Goal: Find specific page/section: Find specific page/section

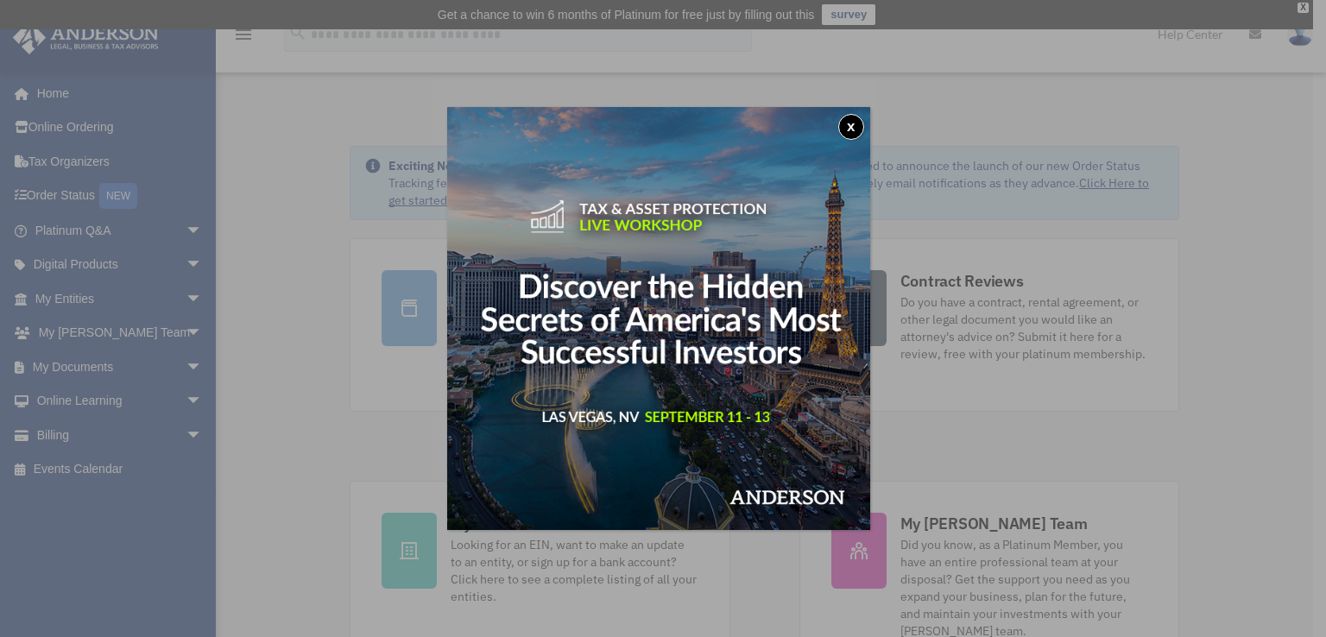
click at [851, 129] on button "x" at bounding box center [851, 127] width 26 height 26
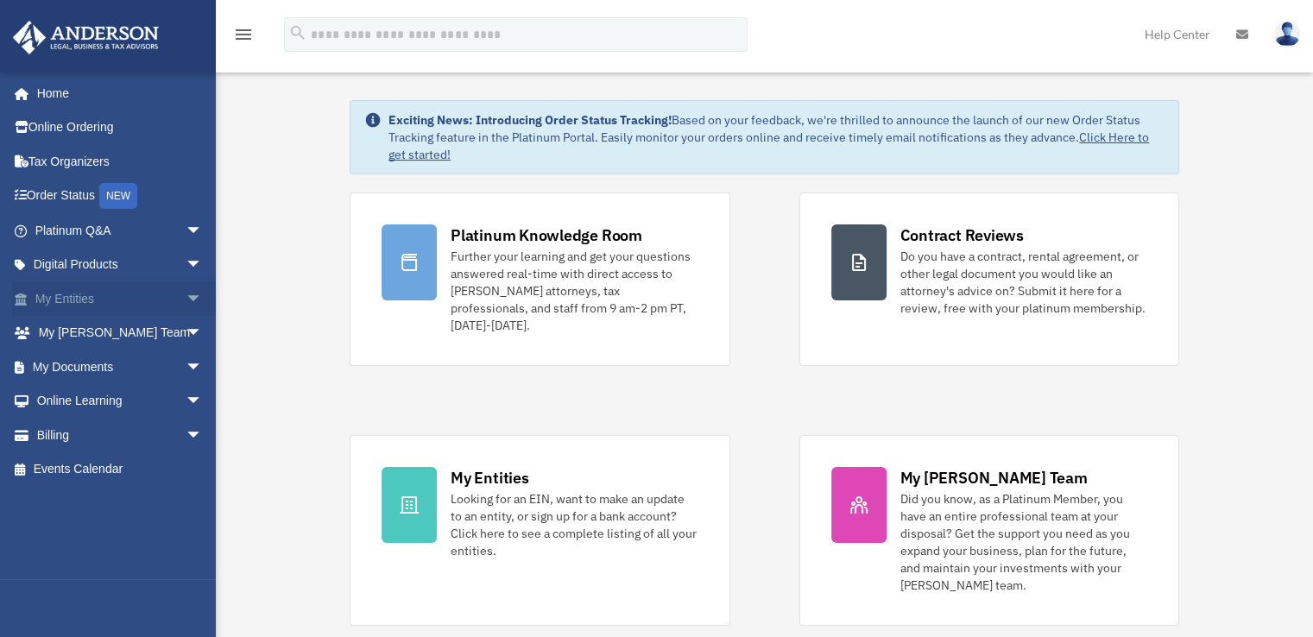
scroll to position [47, 0]
click at [186, 361] on span "arrow_drop_down" at bounding box center [203, 367] width 35 height 35
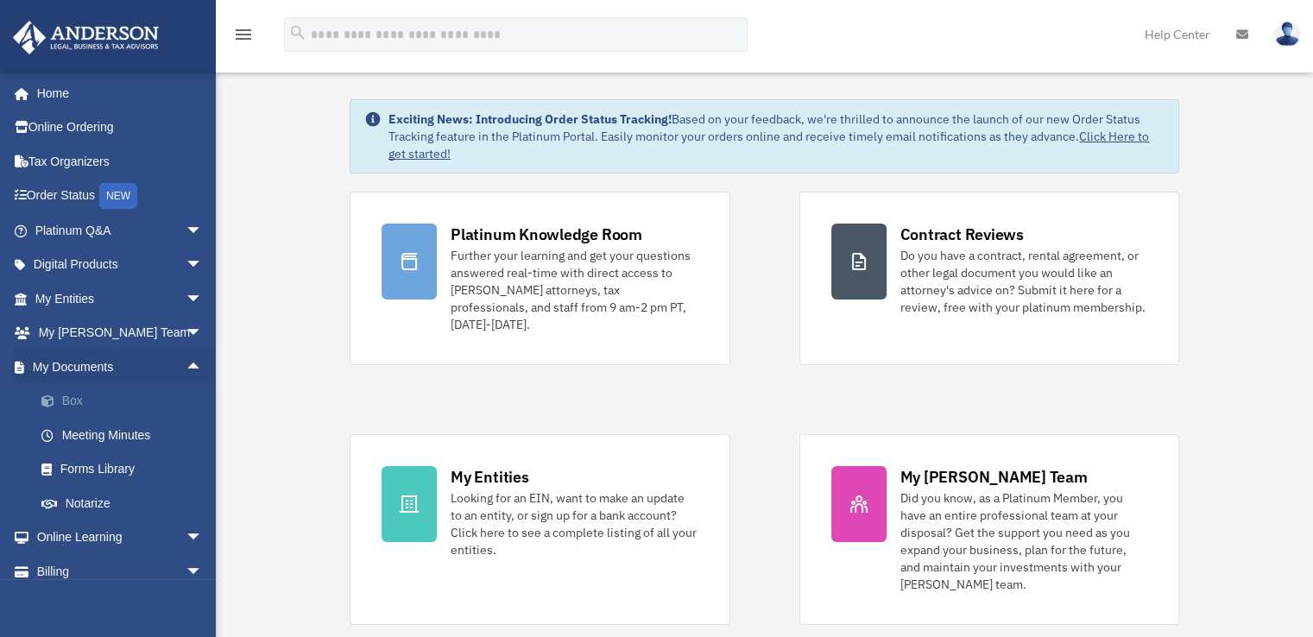
click at [82, 401] on link "Box" at bounding box center [126, 401] width 205 height 35
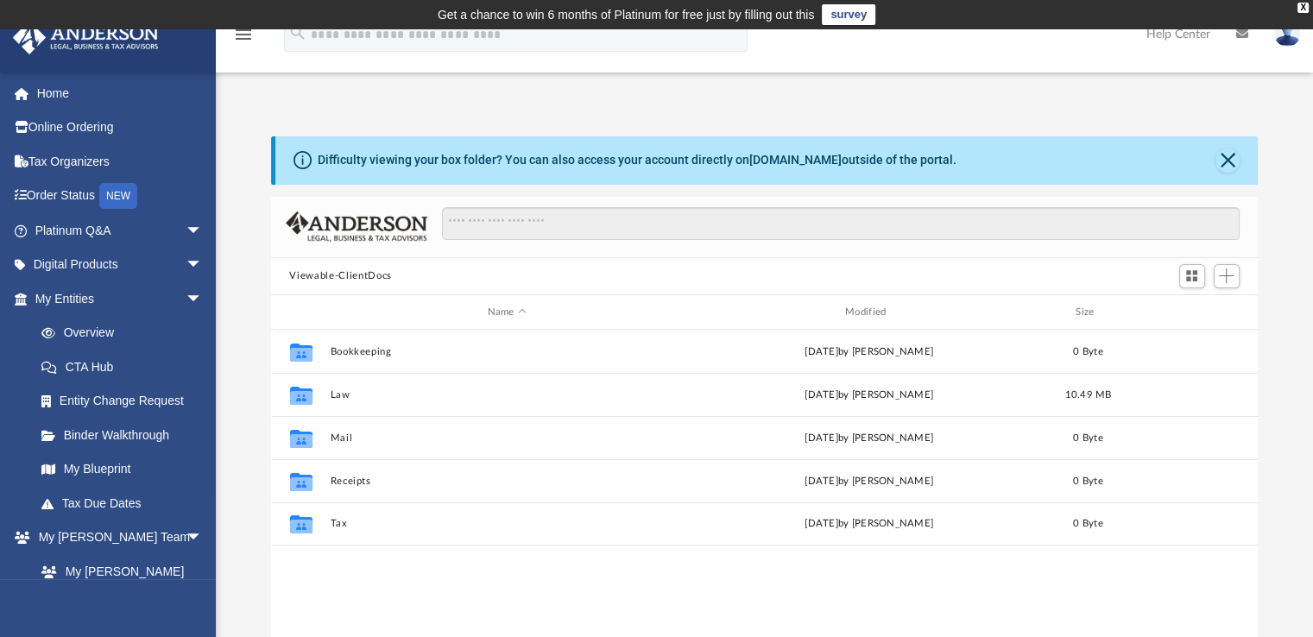
scroll to position [379, 974]
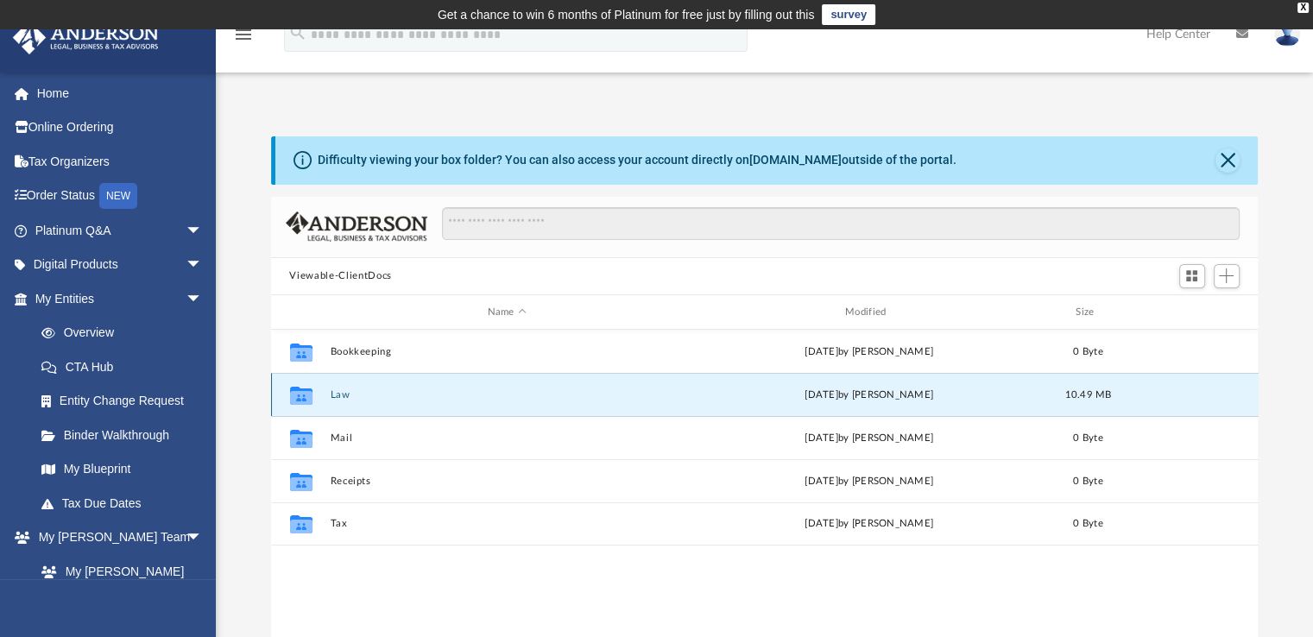
click at [339, 391] on button "Law" at bounding box center [507, 394] width 354 height 11
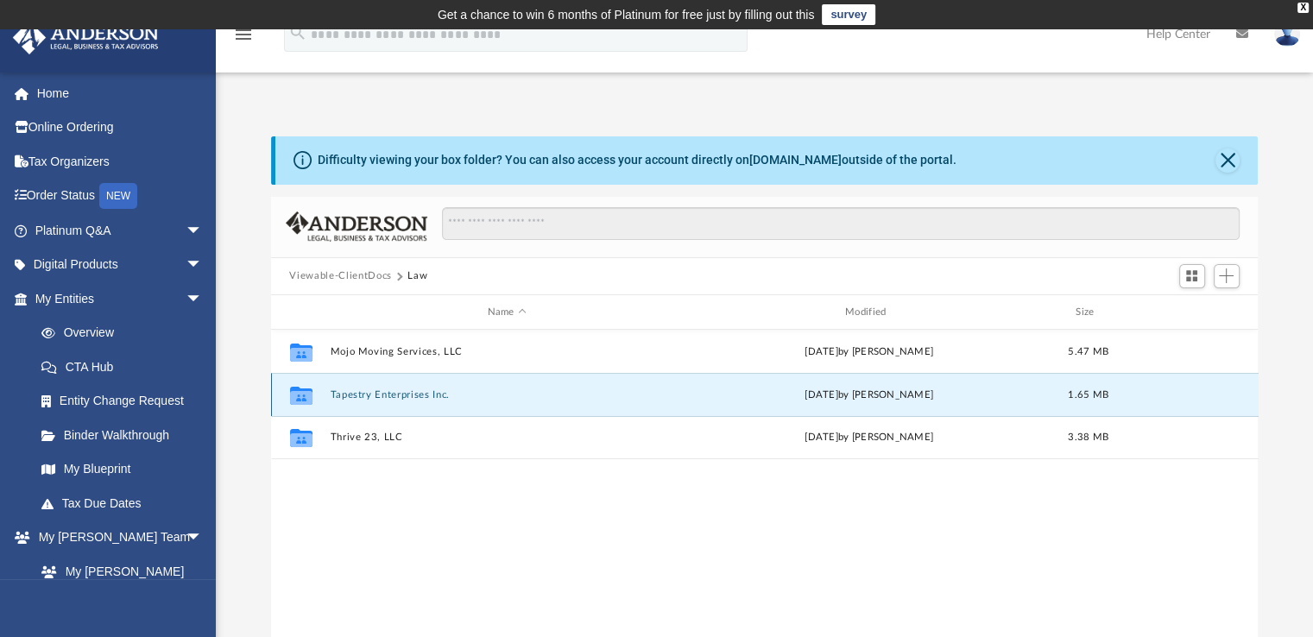
click at [380, 400] on button "Tapestry Enterprises Inc." at bounding box center [507, 394] width 354 height 11
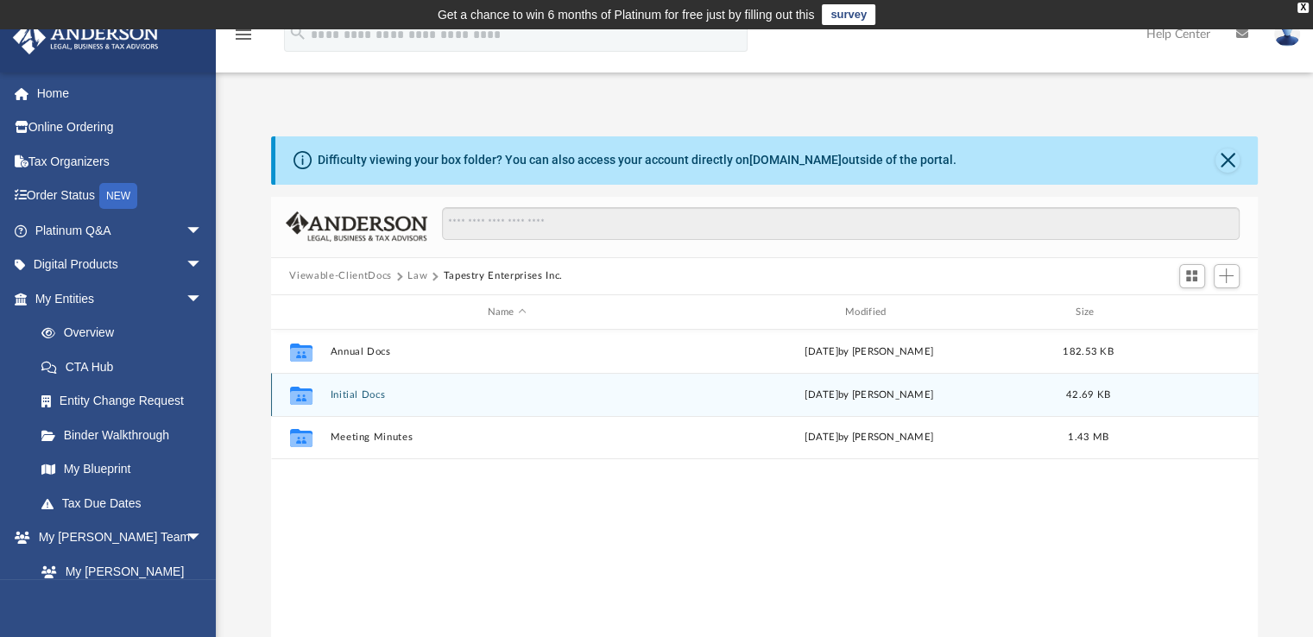
click at [380, 400] on button "Initial Docs" at bounding box center [507, 394] width 354 height 11
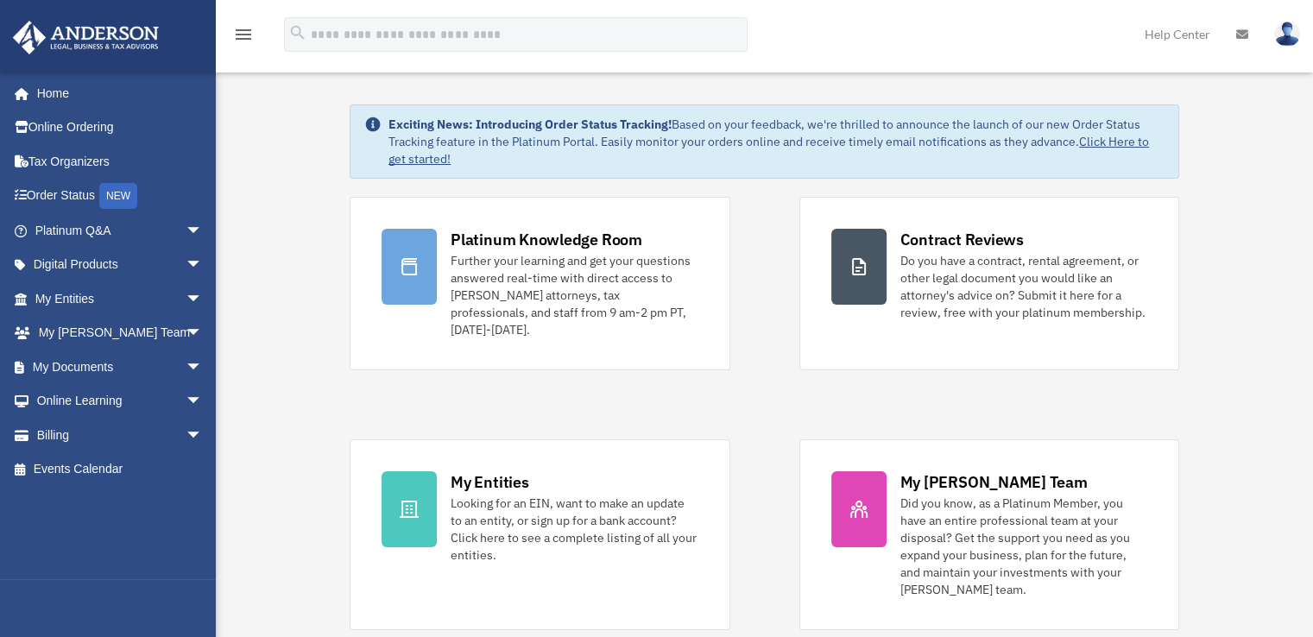
scroll to position [47, 0]
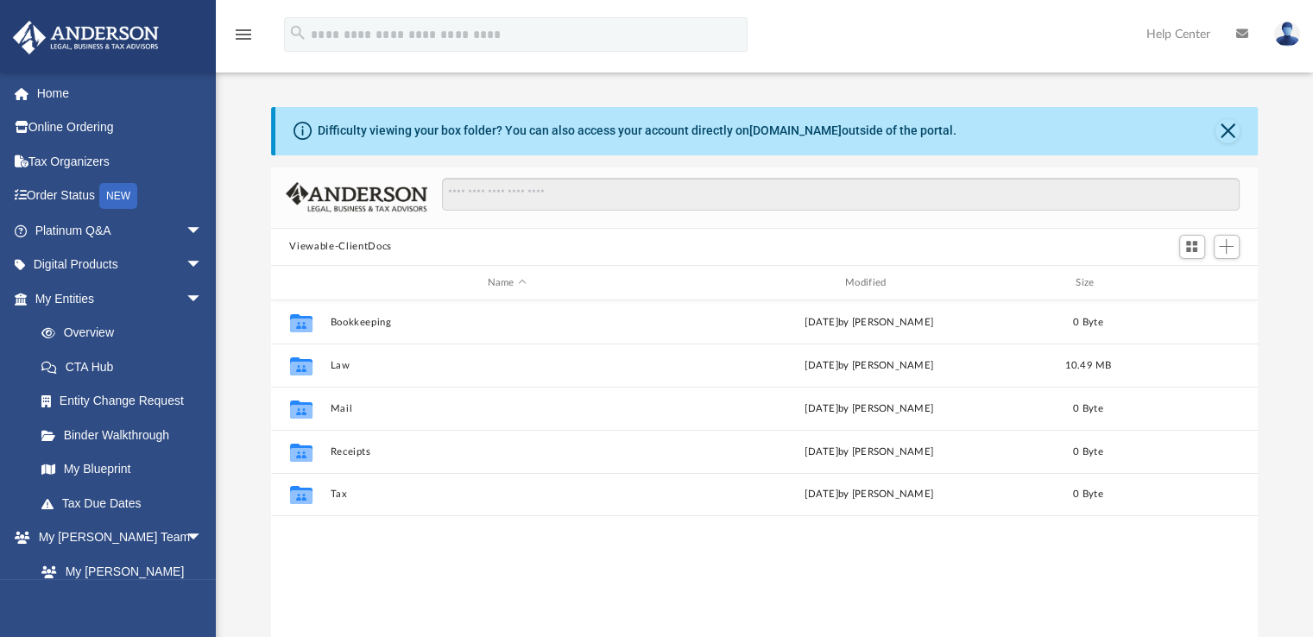
scroll to position [379, 974]
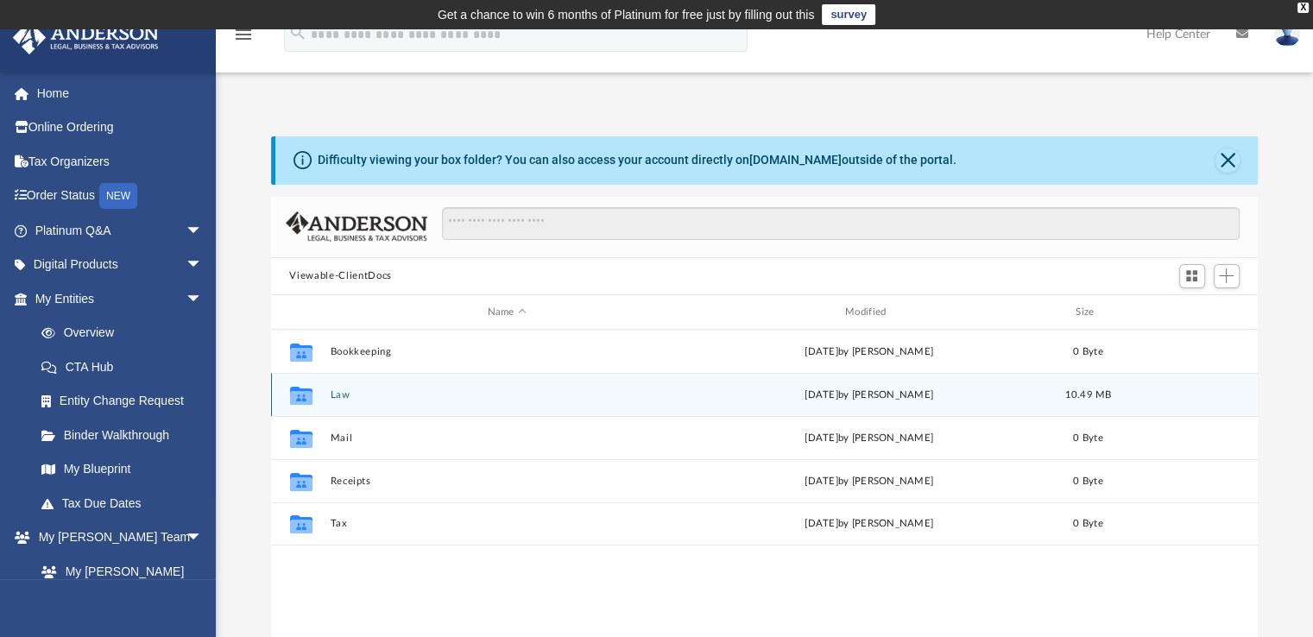
click at [305, 388] on icon "Collaborated Folder" at bounding box center [301, 396] width 28 height 28
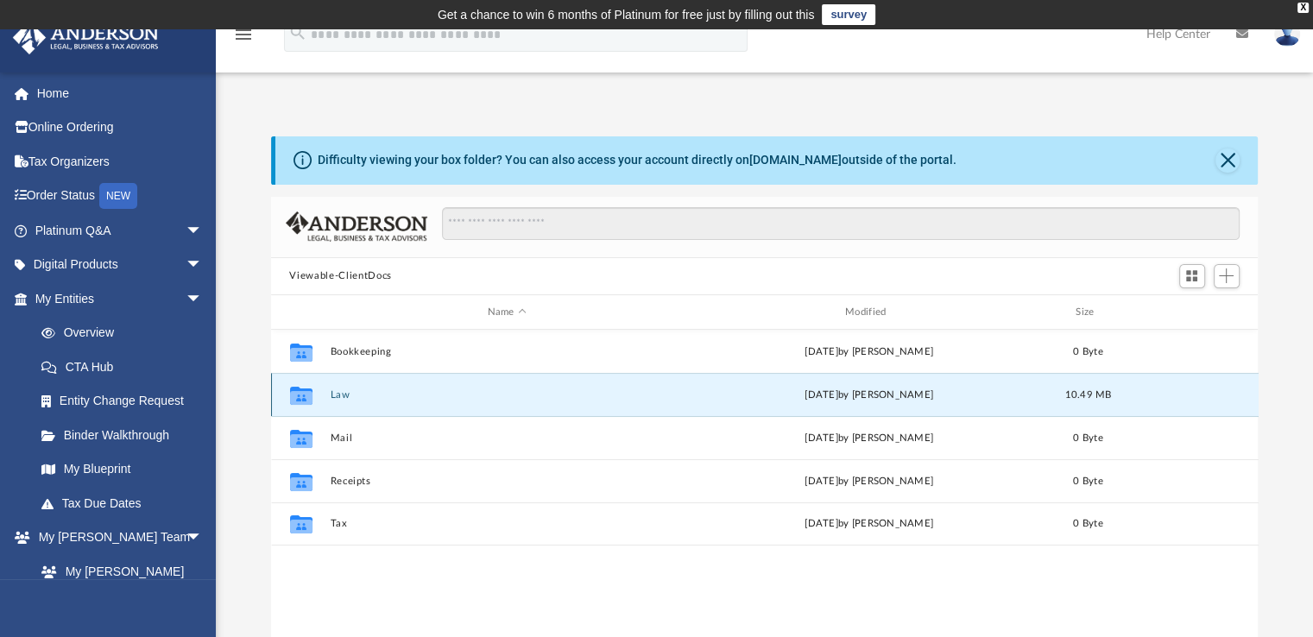
click at [344, 394] on button "Law" at bounding box center [507, 394] width 354 height 11
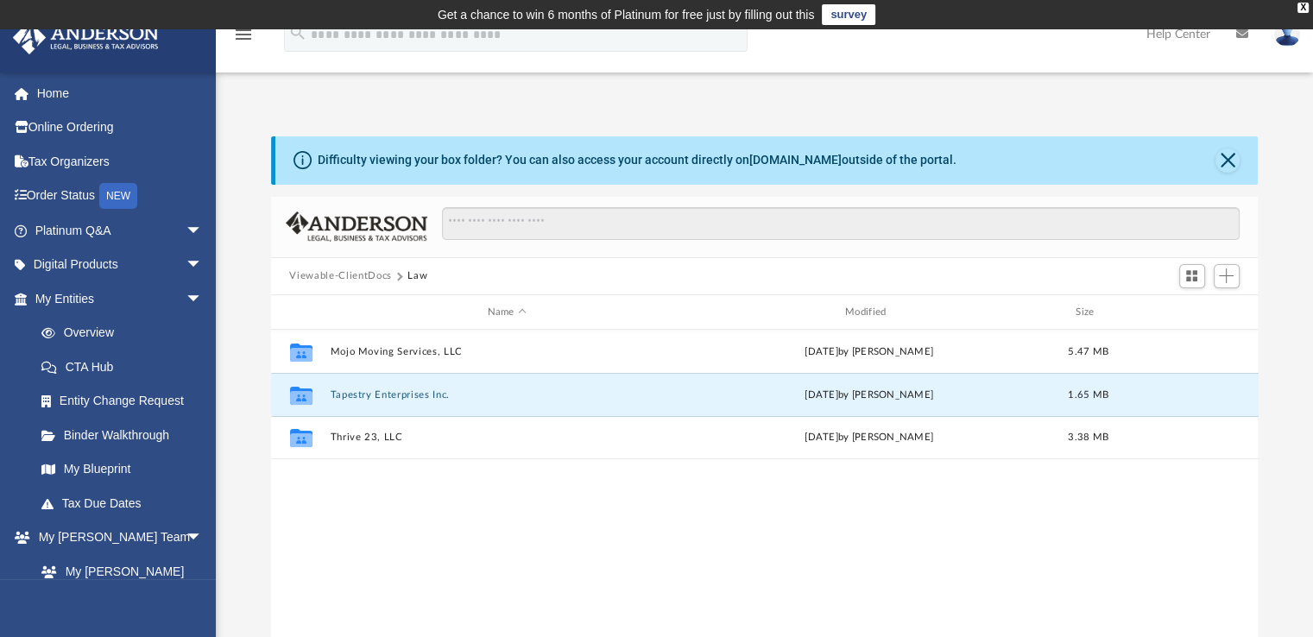
drag, startPoint x: 337, startPoint y: 391, endPoint x: 443, endPoint y: 529, distance: 174.2
click at [443, 529] on div "Collaborated Folder Mojo Moving Services, LLC [DATE] by [PERSON_NAME] 5.47 MB C…" at bounding box center [765, 508] width 988 height 357
click at [338, 393] on button "Tapestry Enterprises Inc." at bounding box center [507, 394] width 354 height 11
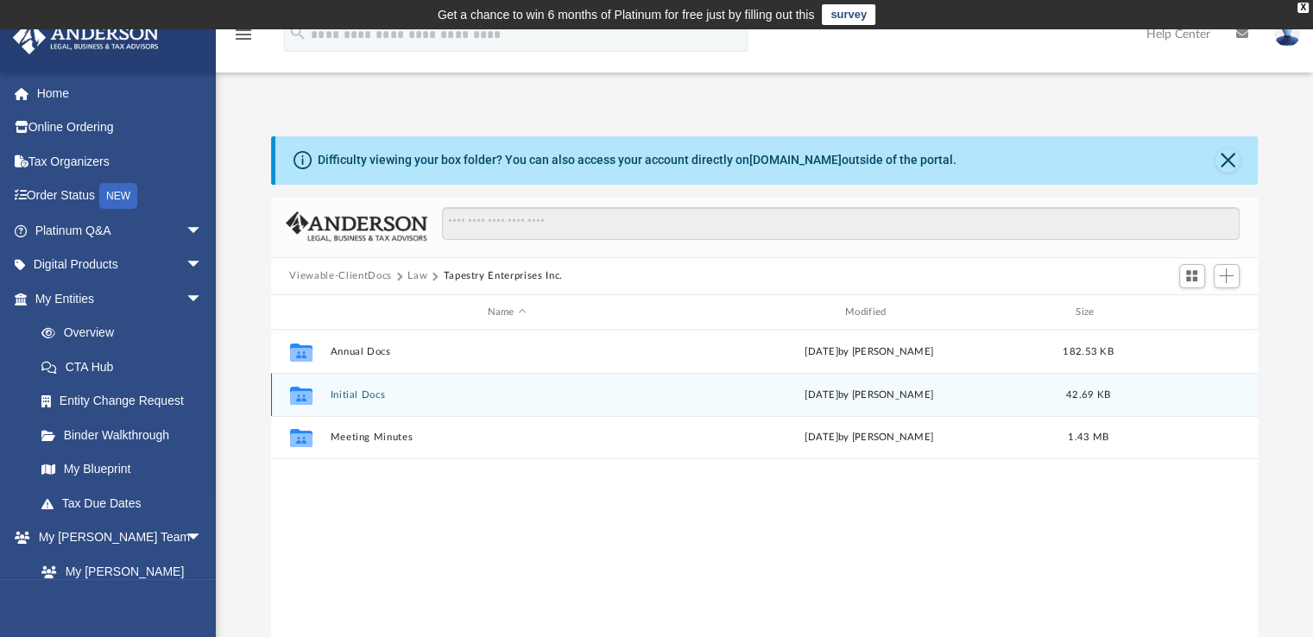
click at [300, 395] on icon "grid" at bounding box center [300, 398] width 22 height 14
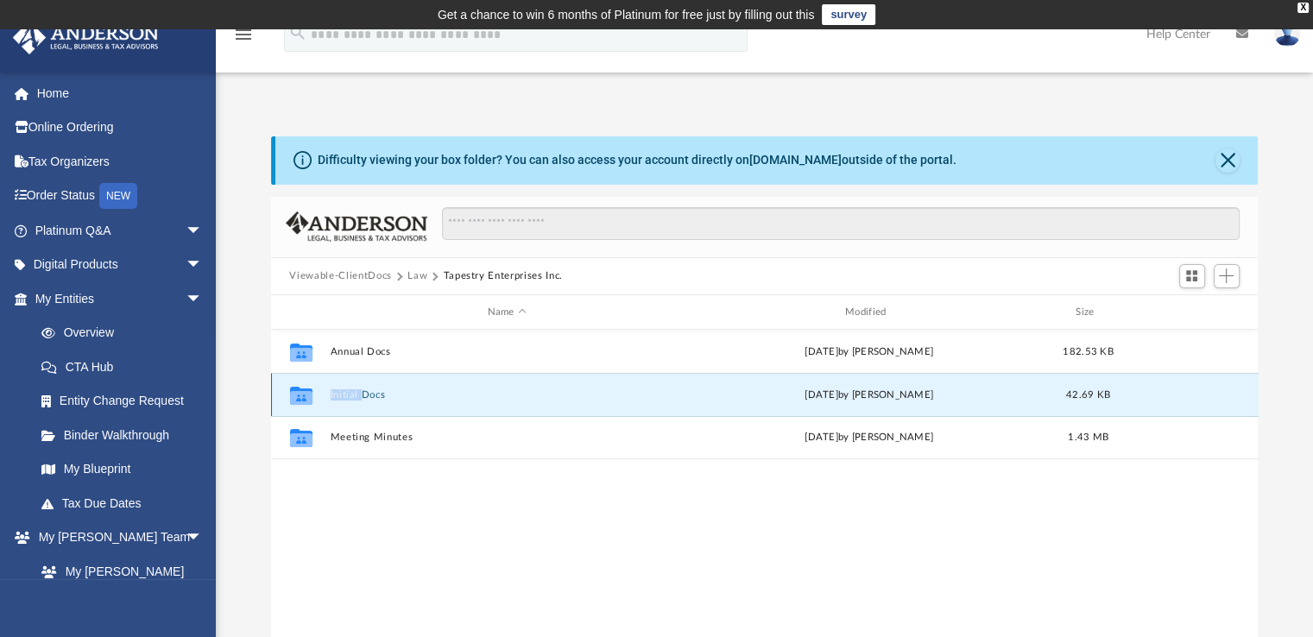
click at [300, 395] on icon "grid" at bounding box center [300, 398] width 22 height 14
click at [371, 394] on button "Initial Docs" at bounding box center [507, 394] width 354 height 11
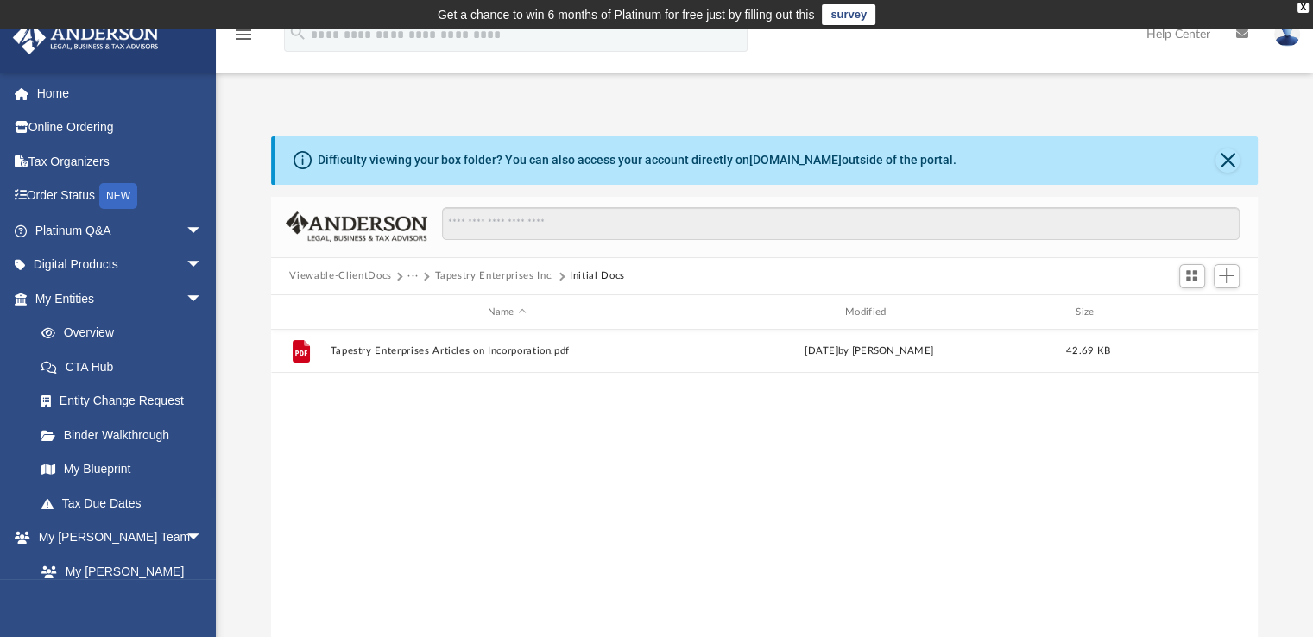
click at [458, 278] on button "Tapestry Enterprises Inc." at bounding box center [493, 276] width 119 height 16
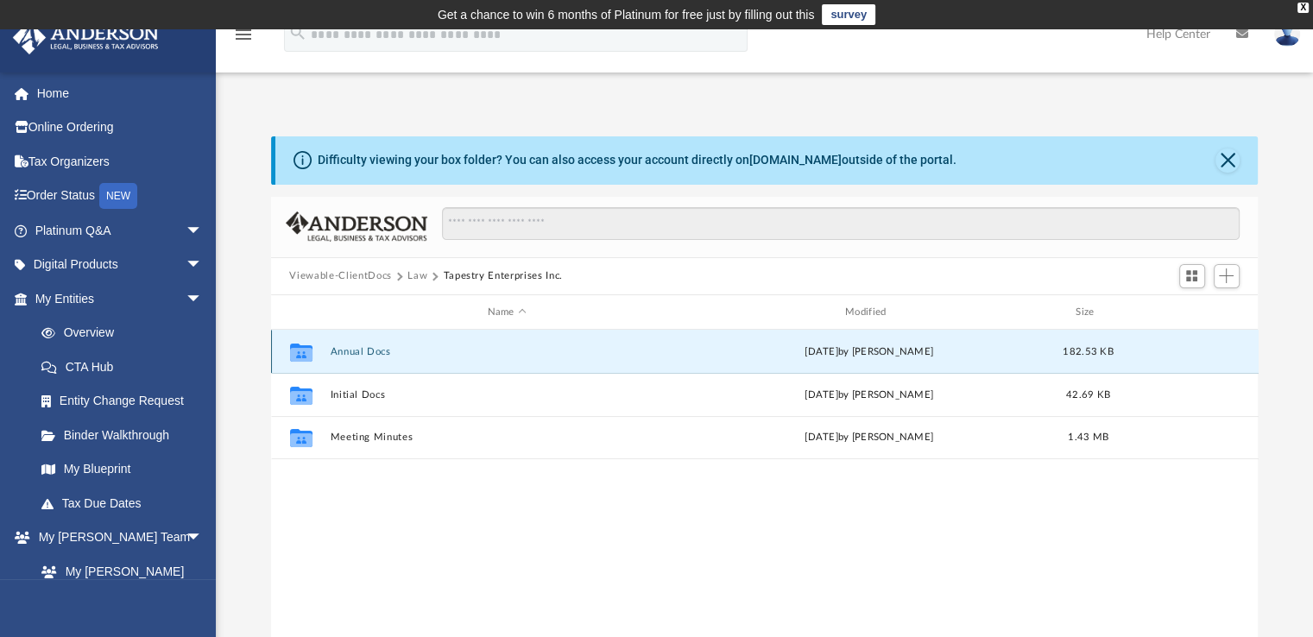
click at [355, 352] on button "Annual Docs" at bounding box center [507, 351] width 354 height 11
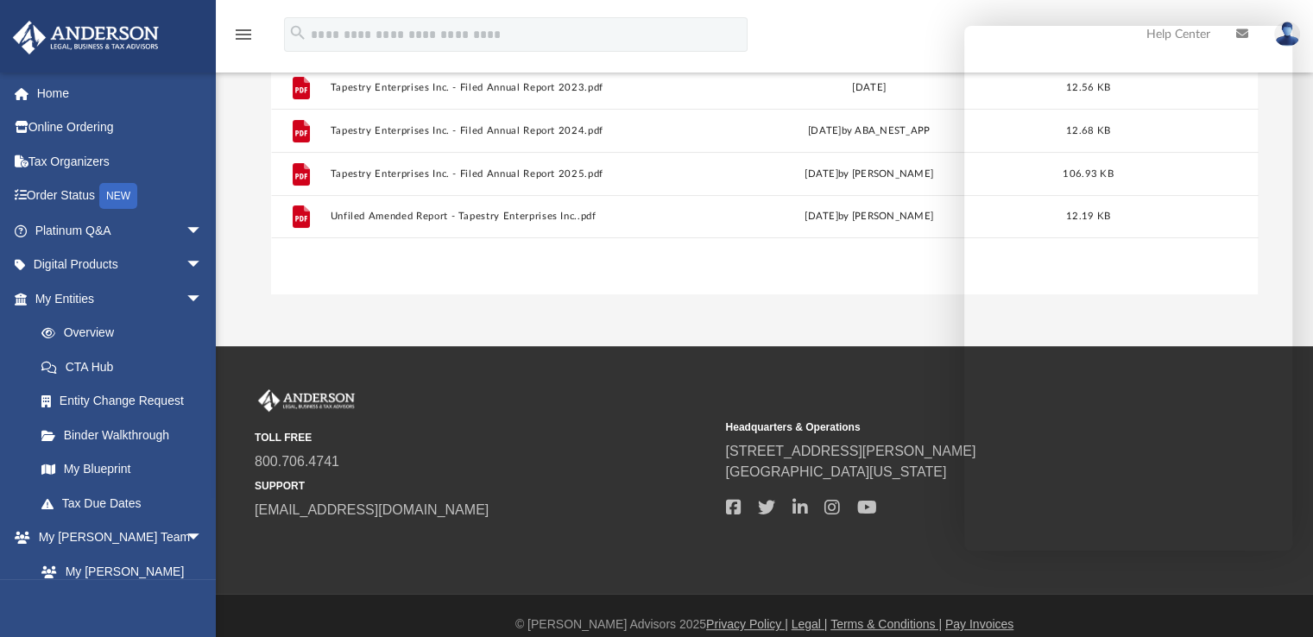
scroll to position [412, 0]
